Goal: Find specific page/section: Find specific page/section

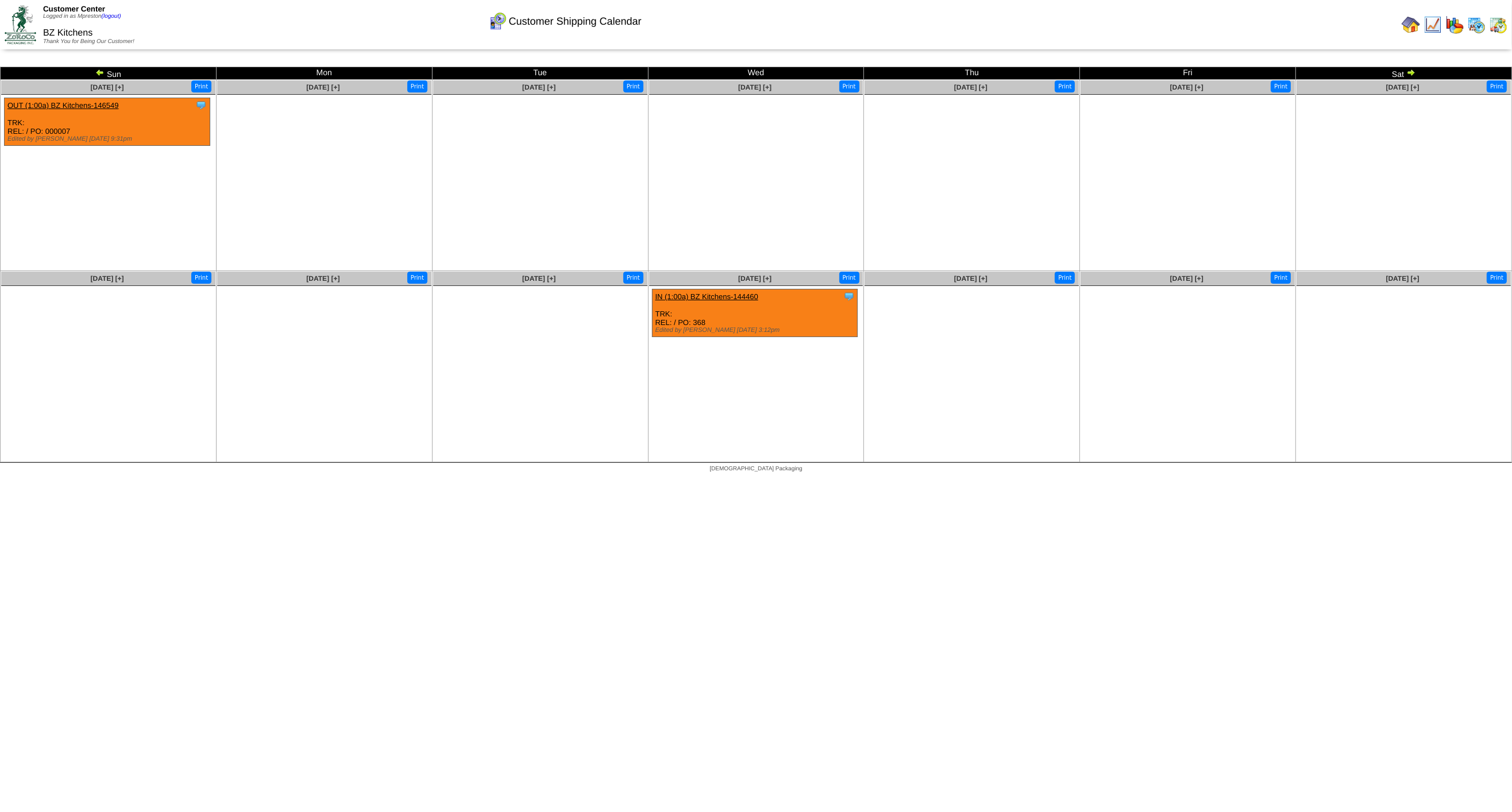
click at [1477, 25] on img at bounding box center [1476, 24] width 18 height 18
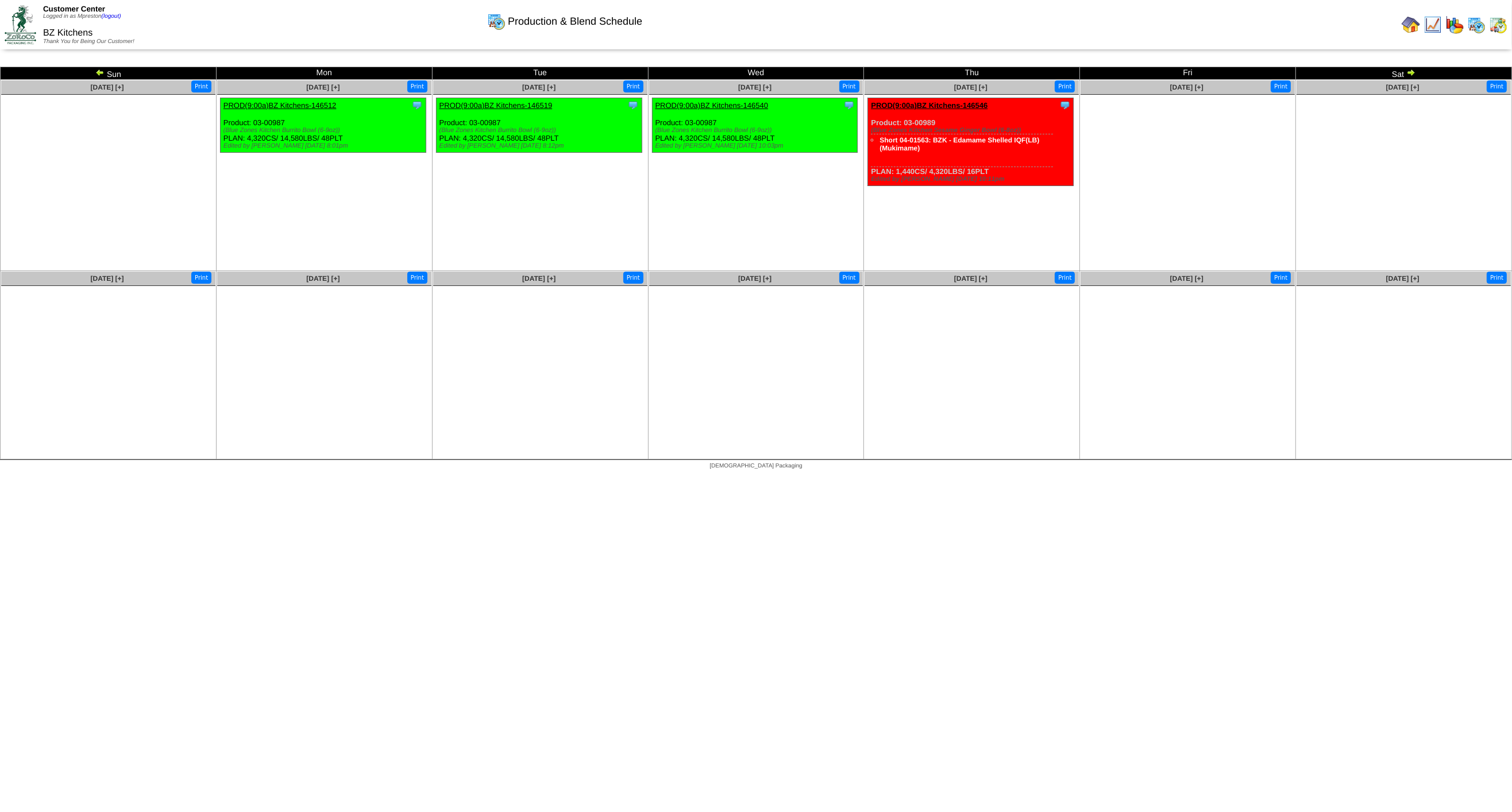
click at [98, 75] on img at bounding box center [100, 71] width 9 height 9
